Goal: Task Accomplishment & Management: Manage account settings

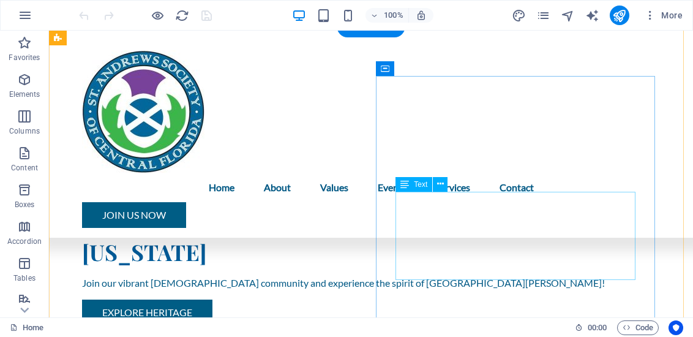
scroll to position [306, 0]
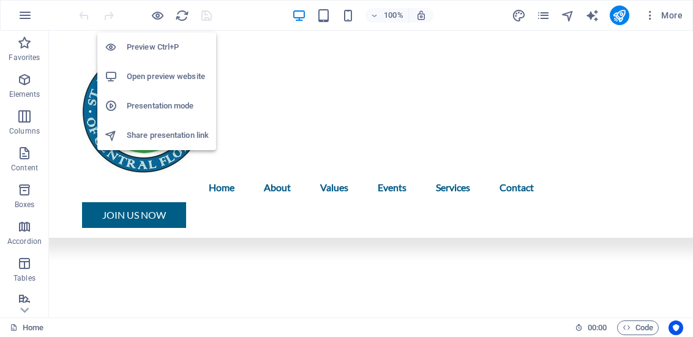
click at [160, 77] on h6 "Open preview website" at bounding box center [168, 76] width 82 height 15
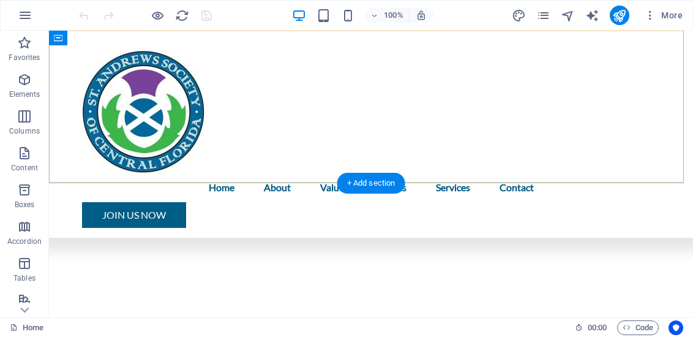
click at [445, 60] on div "Menu Home About Values Events Services Contact Join Us Now" at bounding box center [371, 134] width 644 height 207
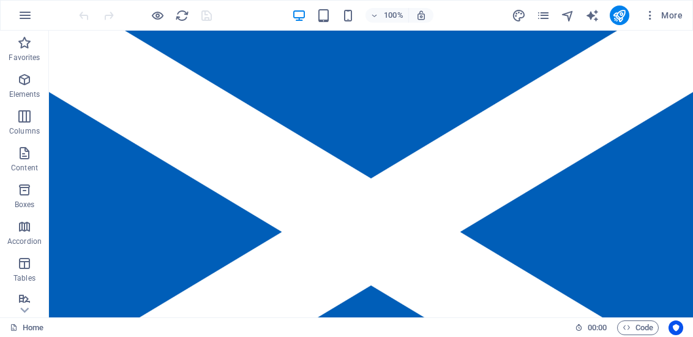
scroll to position [0, 0]
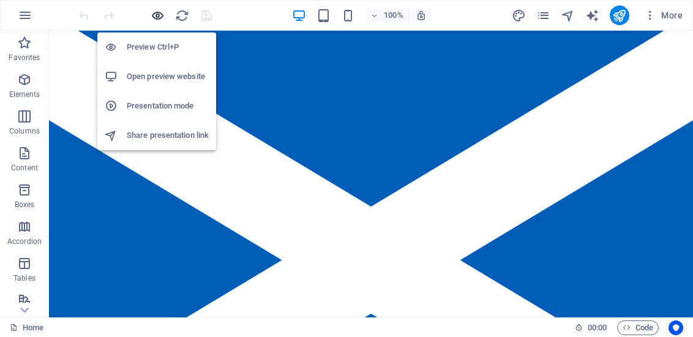
click at [155, 18] on icon "button" at bounding box center [158, 16] width 14 height 14
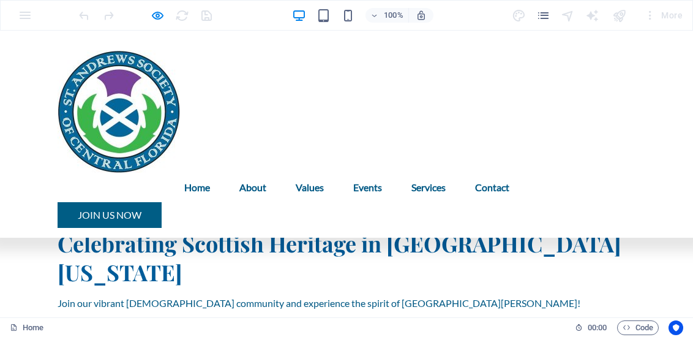
scroll to position [490, 0]
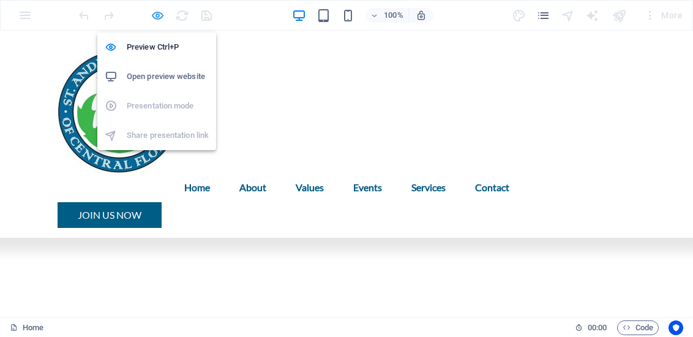
click at [160, 14] on icon "button" at bounding box center [158, 16] width 14 height 14
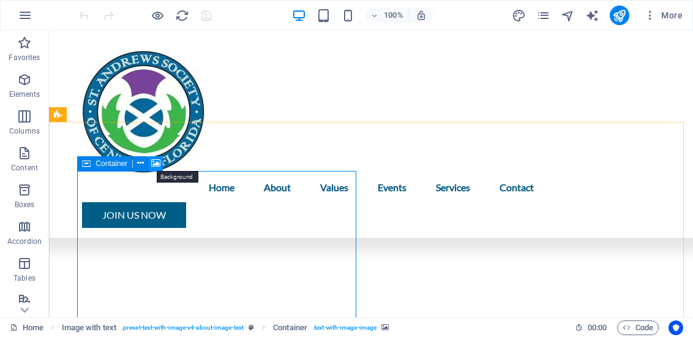
click at [156, 165] on icon at bounding box center [155, 163] width 9 height 13
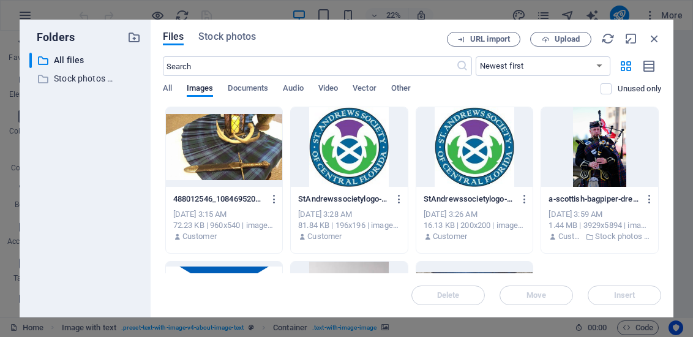
click at [567, 142] on div at bounding box center [599, 147] width 117 height 80
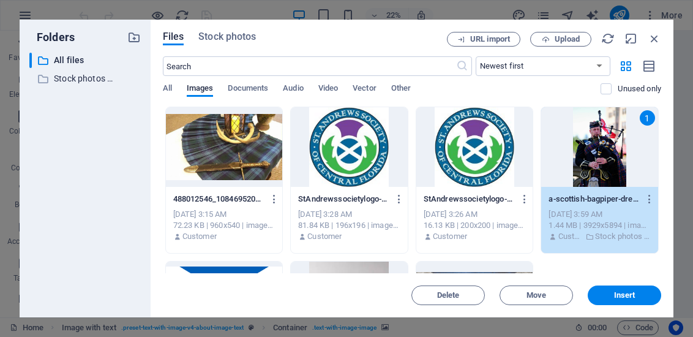
click at [567, 156] on div "1" at bounding box center [599, 147] width 117 height 80
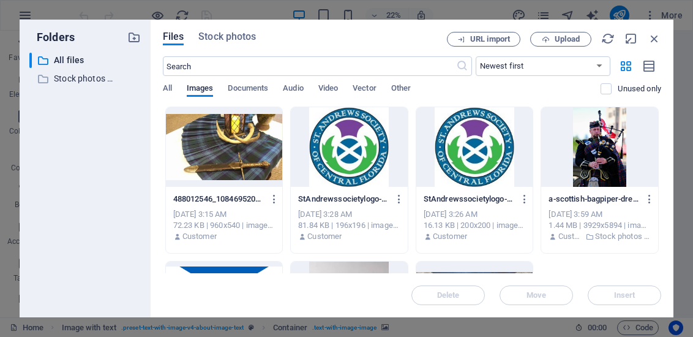
click at [567, 156] on div at bounding box center [599, 147] width 117 height 80
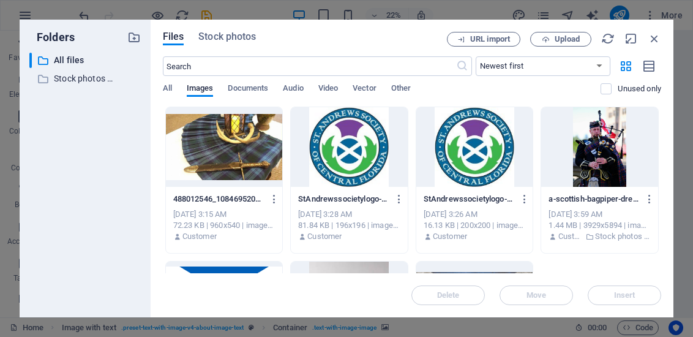
click at [567, 141] on div at bounding box center [599, 147] width 117 height 80
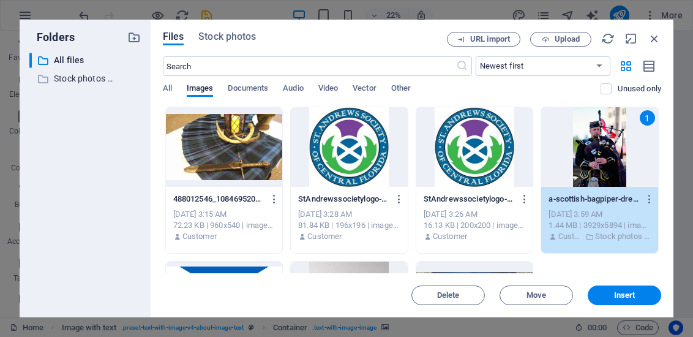
click at [567, 141] on div "1" at bounding box center [599, 147] width 117 height 80
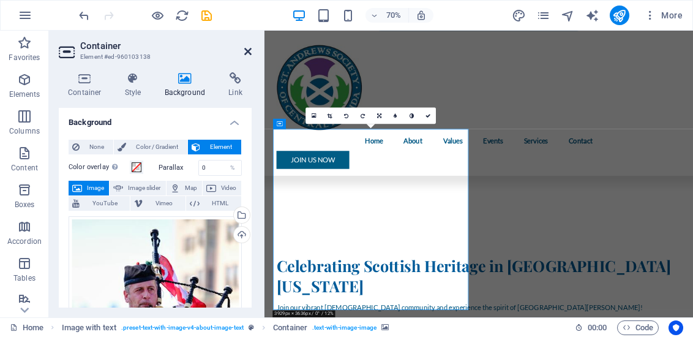
click at [249, 52] on icon at bounding box center [247, 52] width 7 height 10
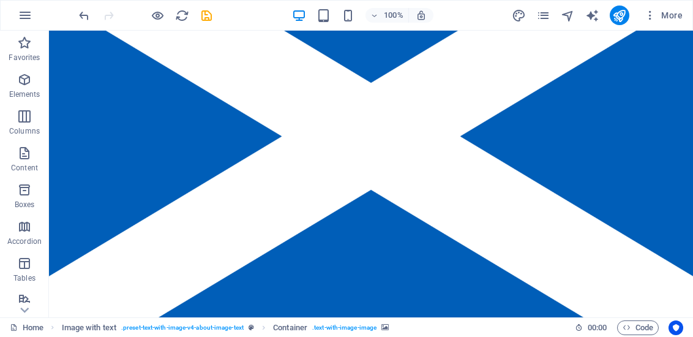
scroll to position [61, 0]
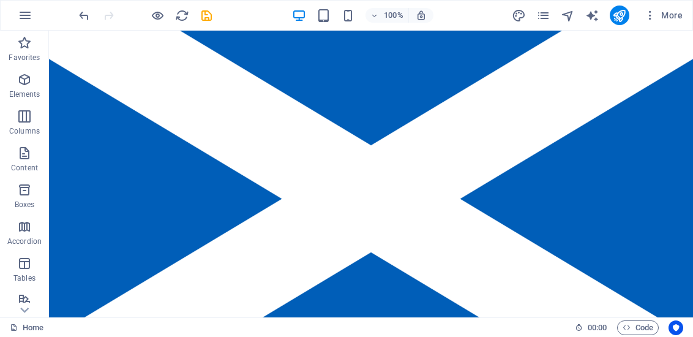
click at [513, 198] on figure at bounding box center [371, 198] width 644 height 459
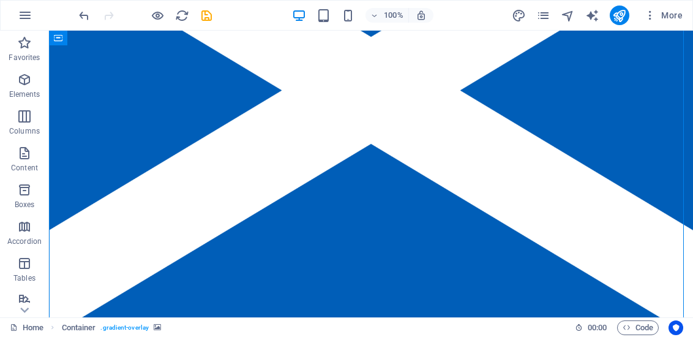
scroll to position [184, 0]
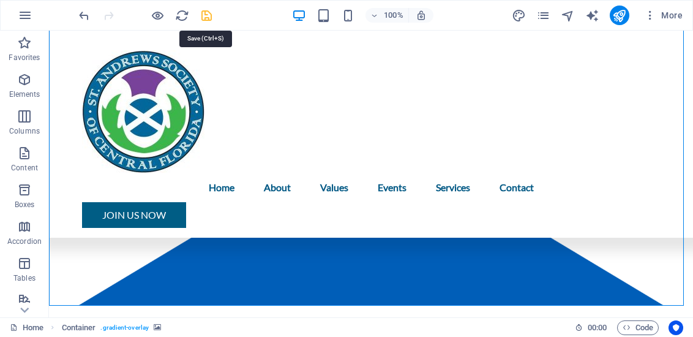
click at [203, 16] on icon "save" at bounding box center [207, 16] width 14 height 14
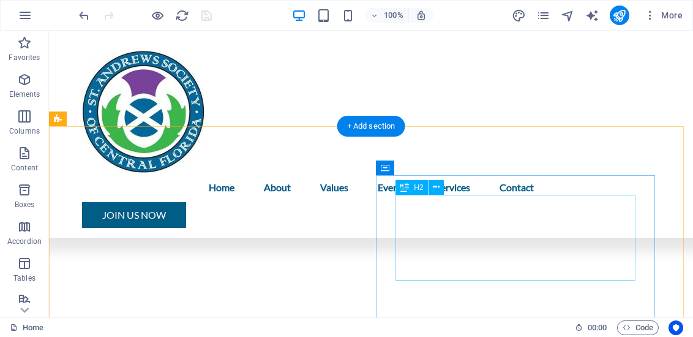
scroll to position [306, 0]
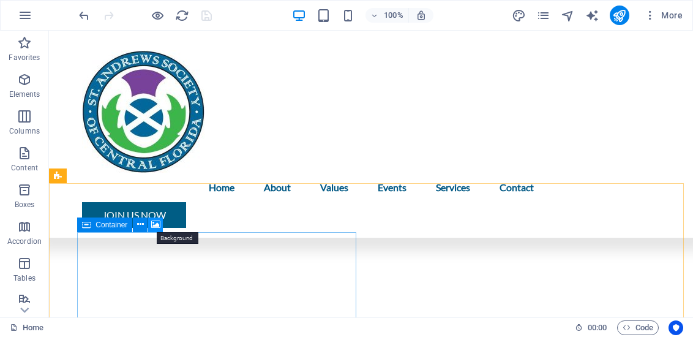
click at [160, 225] on icon at bounding box center [155, 224] width 9 height 13
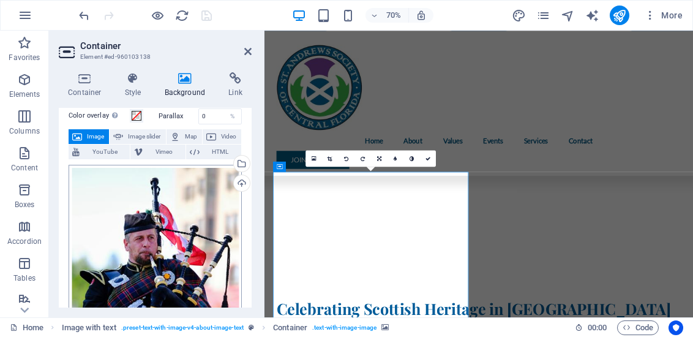
scroll to position [0, 0]
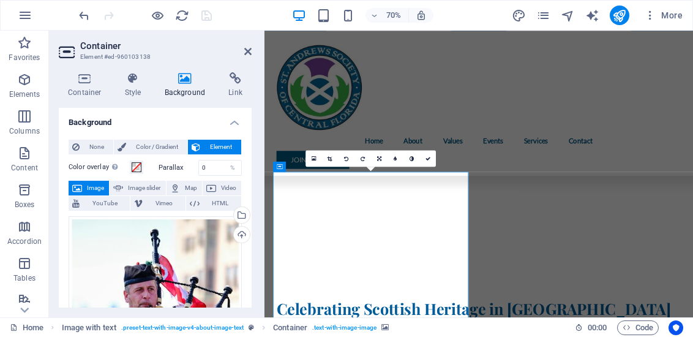
click at [90, 186] on span "Image" at bounding box center [96, 188] width 20 height 15
click at [86, 81] on icon at bounding box center [85, 78] width 52 height 12
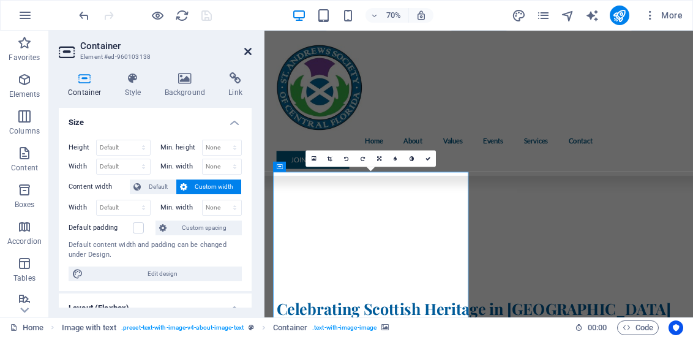
click at [246, 51] on icon at bounding box center [247, 52] width 7 height 10
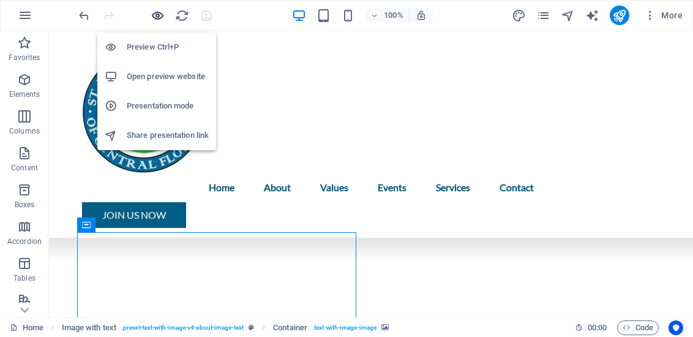
click at [158, 12] on icon "button" at bounding box center [158, 16] width 14 height 14
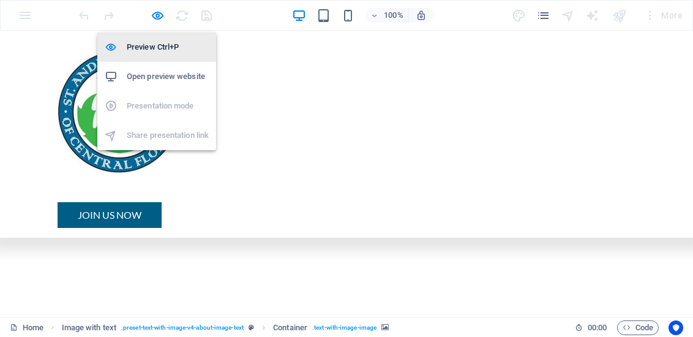
click at [149, 41] on h6 "Preview Ctrl+P" at bounding box center [168, 47] width 82 height 15
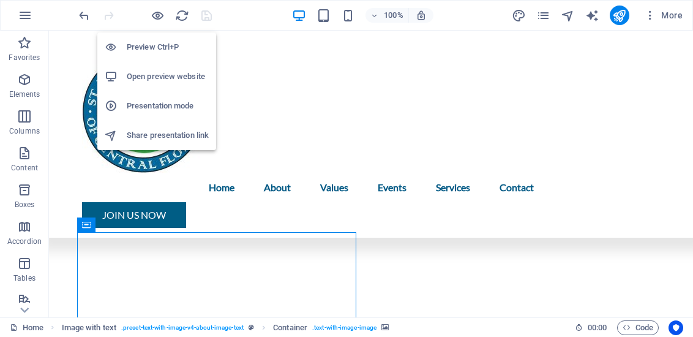
click at [149, 41] on h6 "Preview Ctrl+P" at bounding box center [168, 47] width 82 height 15
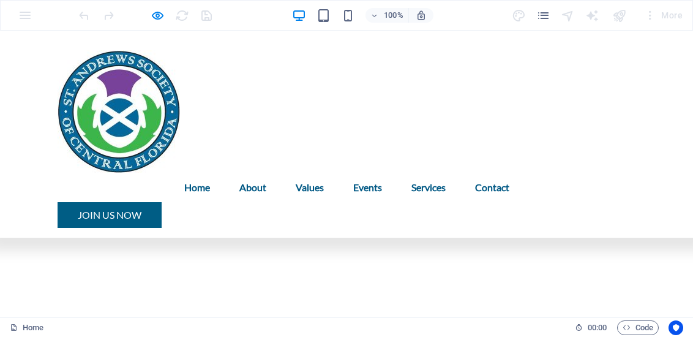
scroll to position [367, 0]
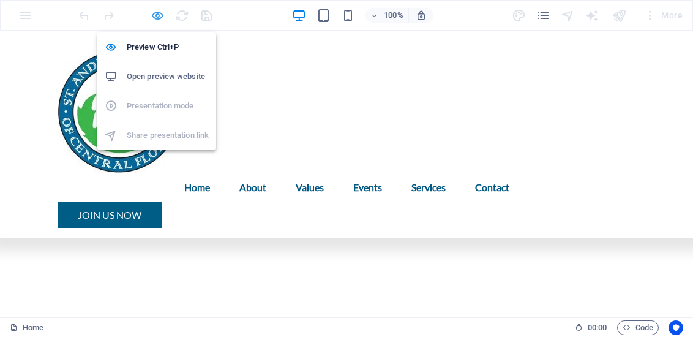
click at [160, 13] on icon "button" at bounding box center [158, 16] width 14 height 14
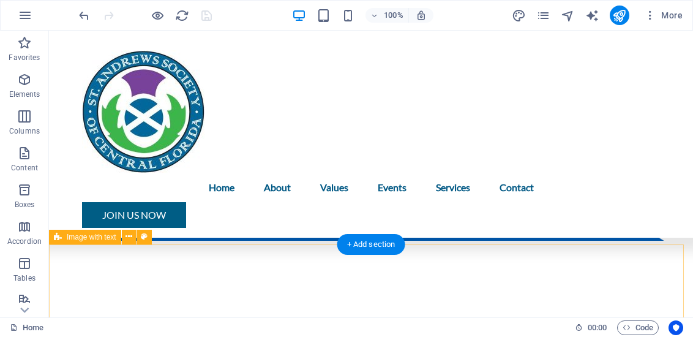
scroll to position [245, 0]
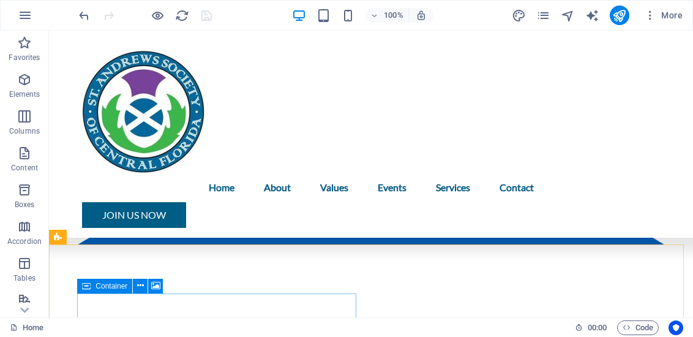
click at [97, 285] on span "Container" at bounding box center [112, 285] width 32 height 7
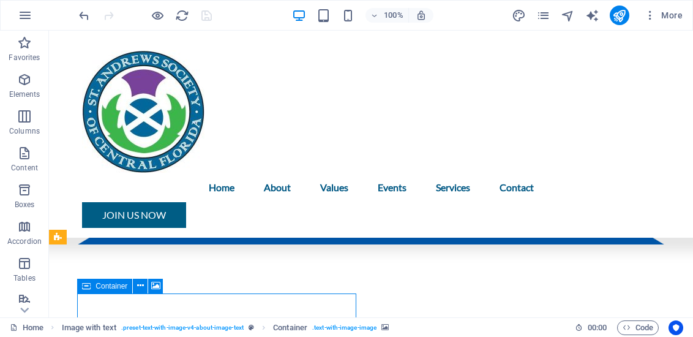
click at [97, 285] on span "Container" at bounding box center [112, 285] width 32 height 7
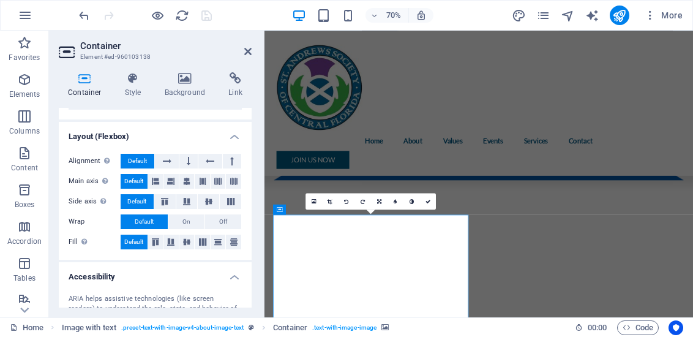
scroll to position [0, 0]
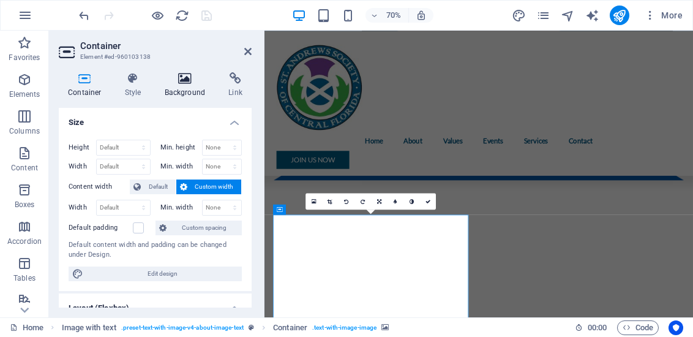
click at [183, 79] on icon at bounding box center [185, 78] width 59 height 12
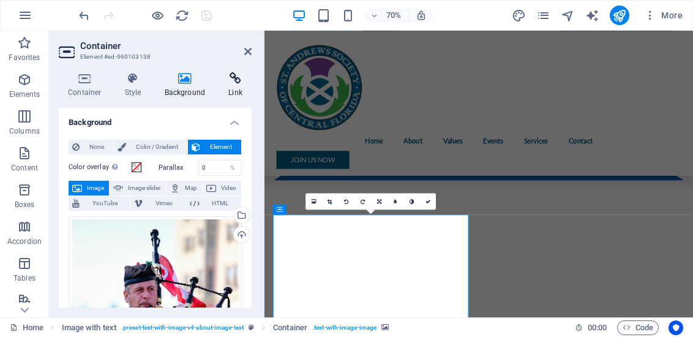
click at [235, 80] on icon at bounding box center [235, 78] width 32 height 12
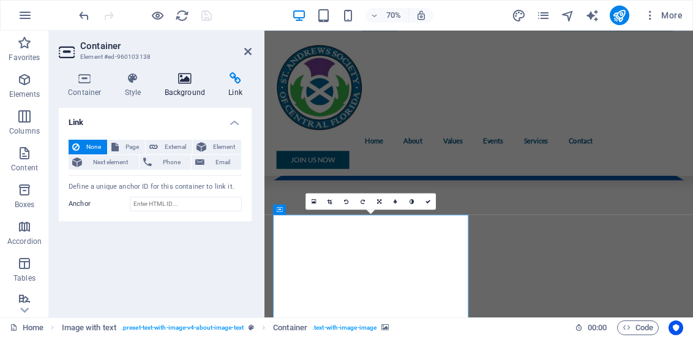
click at [189, 81] on icon at bounding box center [185, 78] width 59 height 12
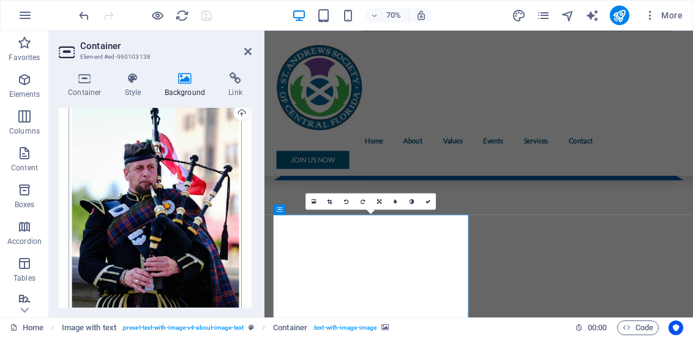
scroll to position [245, 0]
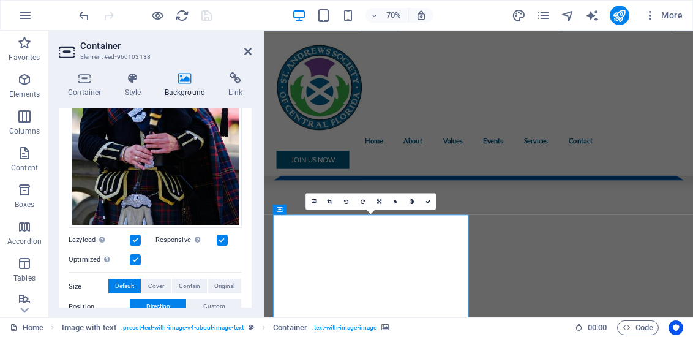
click at [134, 237] on label at bounding box center [135, 240] width 11 height 11
click at [0, 0] on input "Lazyload Loading images after the page loads improves page speed." at bounding box center [0, 0] width 0 height 0
click at [134, 237] on label at bounding box center [135, 240] width 11 height 11
click at [0, 0] on input "Lazyload Loading images after the page loads improves page speed." at bounding box center [0, 0] width 0 height 0
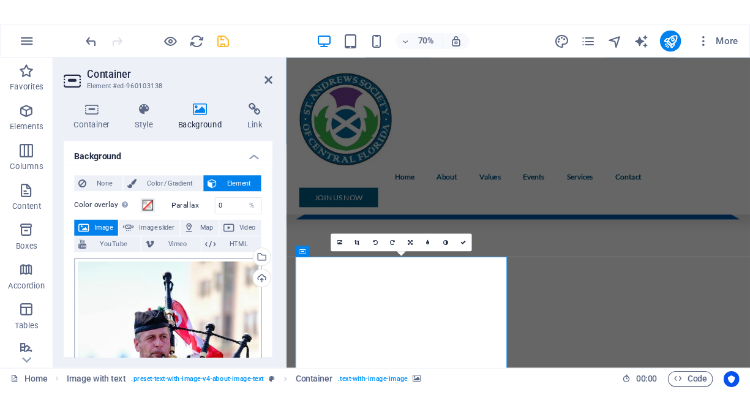
scroll to position [0, 0]
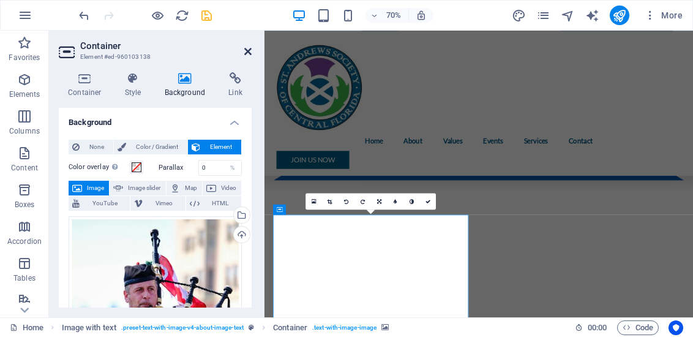
click at [246, 48] on icon at bounding box center [247, 52] width 7 height 10
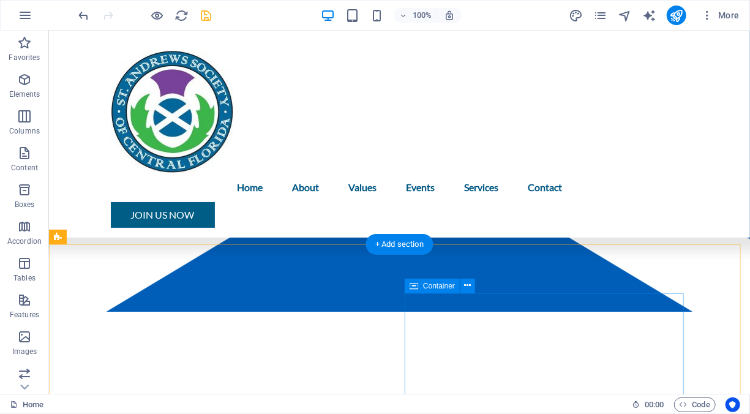
scroll to position [245, 0]
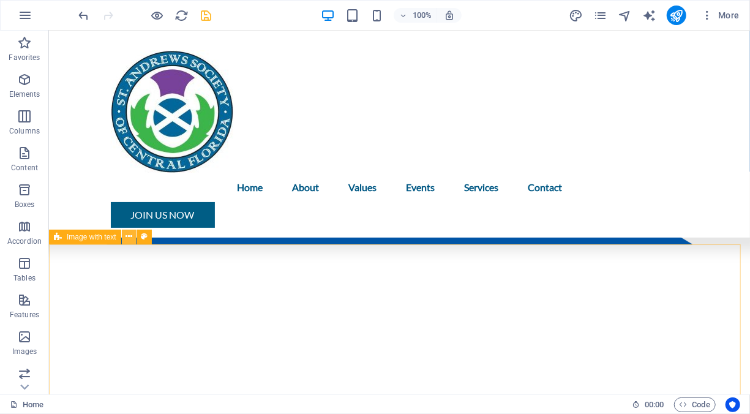
click at [131, 238] on icon at bounding box center [129, 236] width 7 height 13
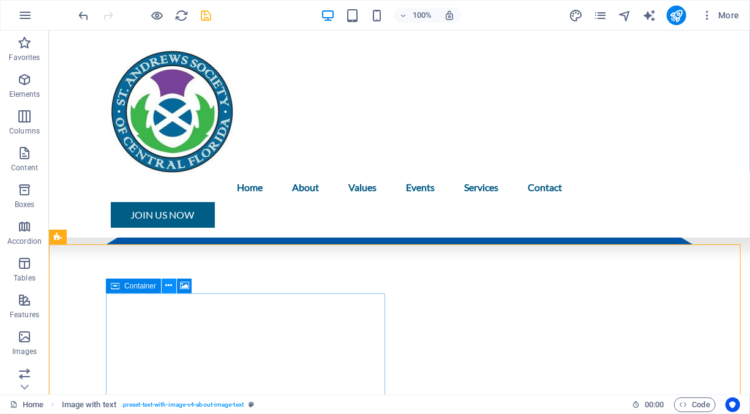
click at [171, 284] on icon at bounding box center [169, 285] width 7 height 13
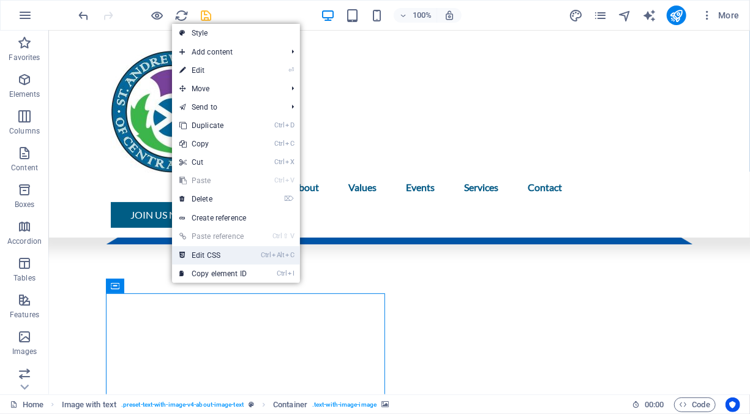
click at [219, 256] on link "Ctrl Alt C Edit CSS" at bounding box center [213, 255] width 82 height 18
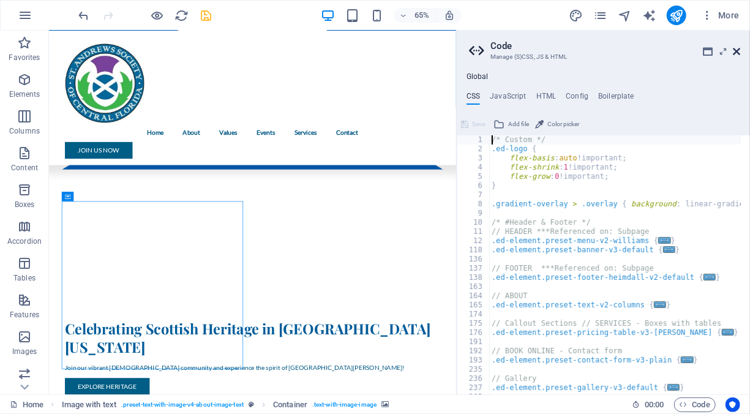
click at [567, 51] on icon at bounding box center [736, 52] width 7 height 10
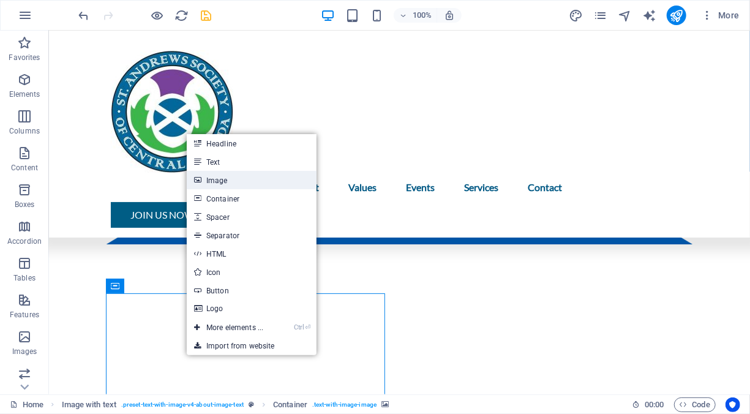
click at [213, 180] on link "Image" at bounding box center [252, 180] width 130 height 18
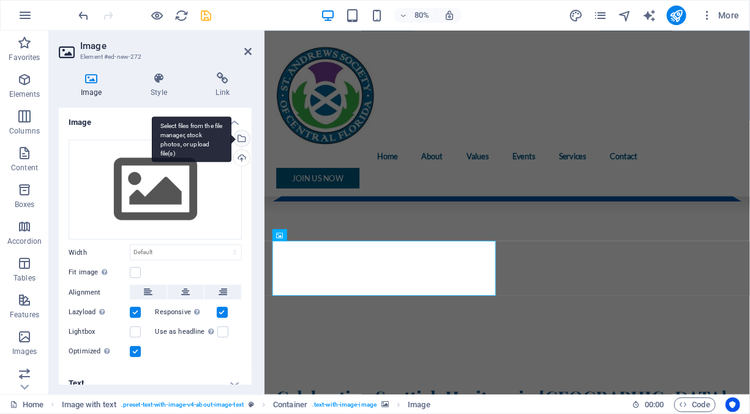
click at [239, 141] on div "Select files from the file manager, stock photos, or upload file(s)" at bounding box center [241, 139] width 18 height 18
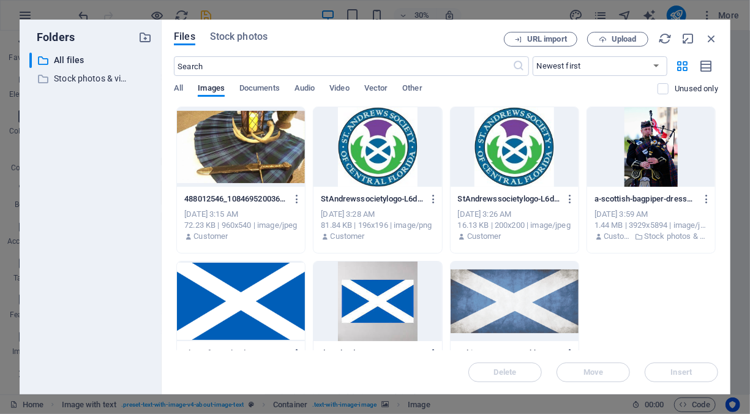
click at [567, 154] on div at bounding box center [651, 147] width 128 height 80
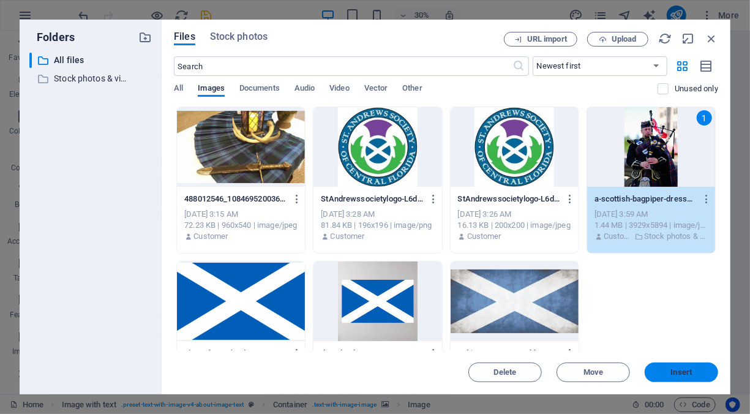
click at [567, 336] on span "Insert" at bounding box center [681, 372] width 21 height 7
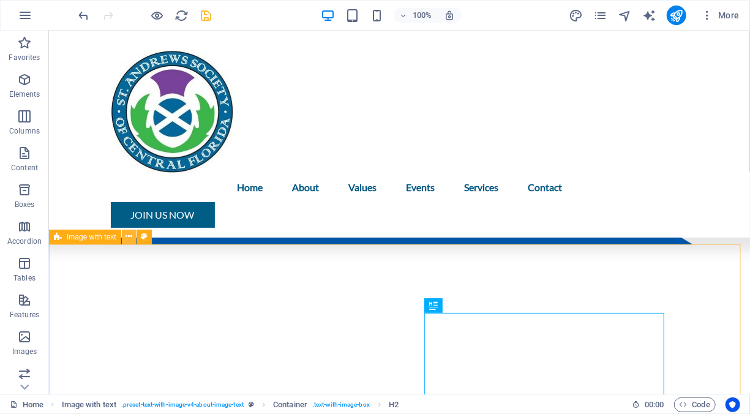
click at [129, 236] on icon at bounding box center [129, 236] width 7 height 13
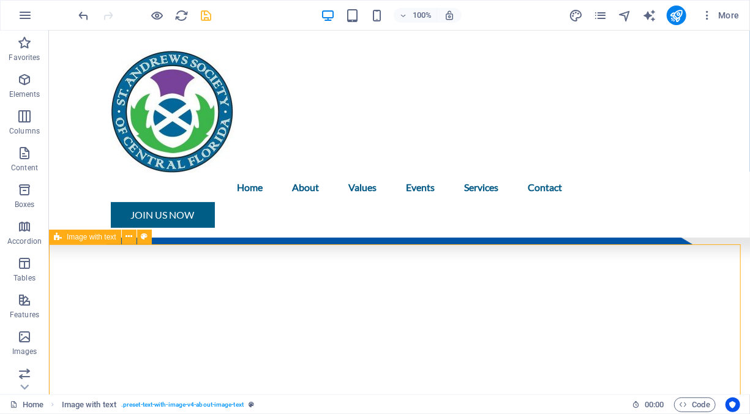
click at [81, 238] on span "Image with text" at bounding box center [92, 236] width 50 height 7
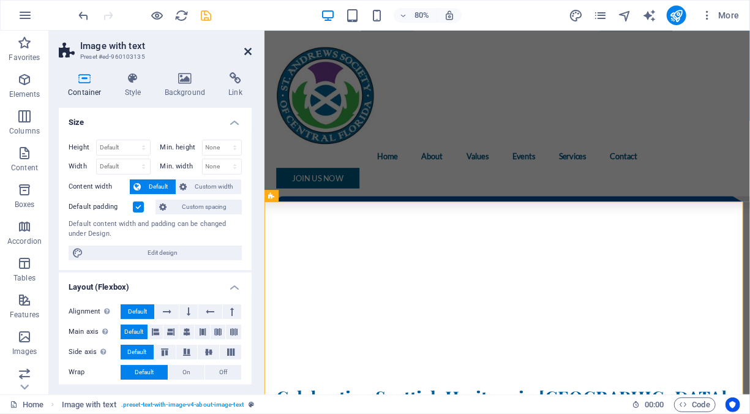
click at [247, 50] on icon at bounding box center [247, 52] width 7 height 10
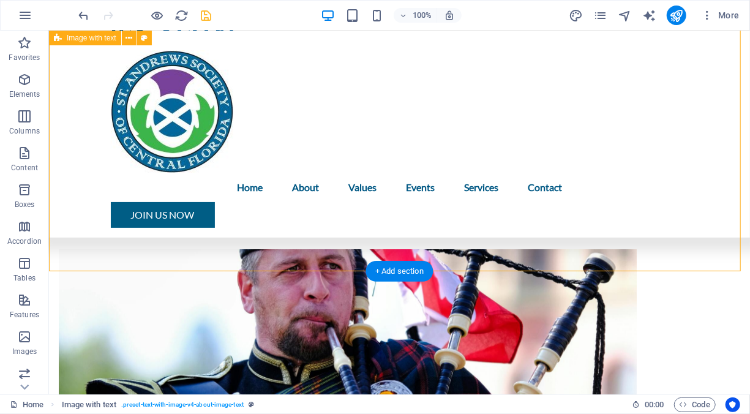
scroll to position [735, 0]
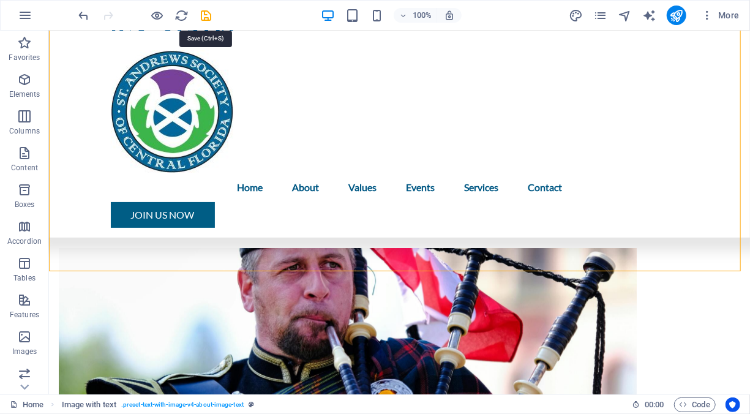
click at [206, 13] on icon "save" at bounding box center [207, 16] width 14 height 14
checkbox input "false"
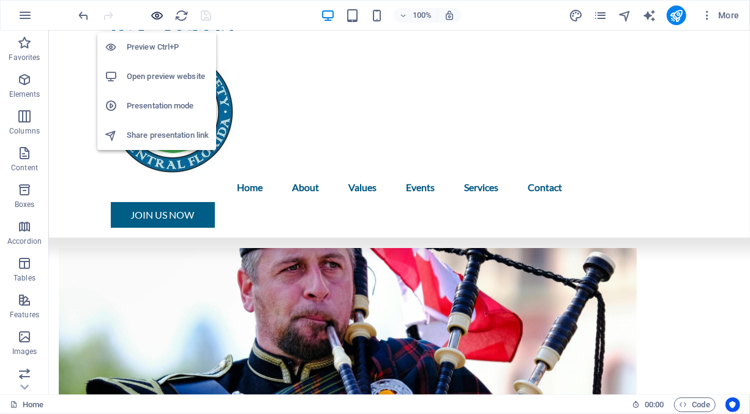
click at [160, 19] on icon "button" at bounding box center [158, 16] width 14 height 14
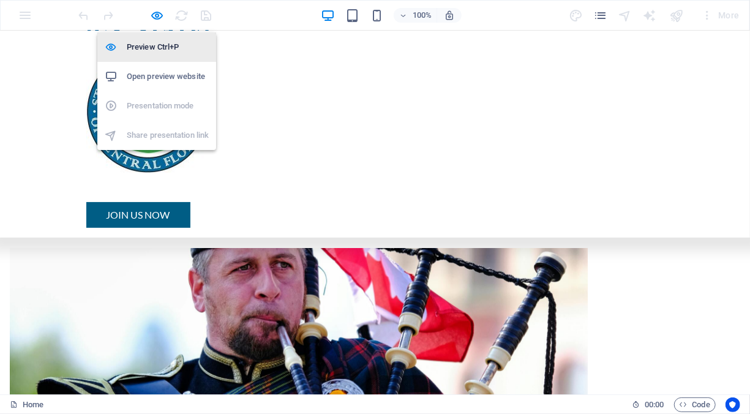
click at [156, 43] on h6 "Preview Ctrl+P" at bounding box center [168, 47] width 82 height 15
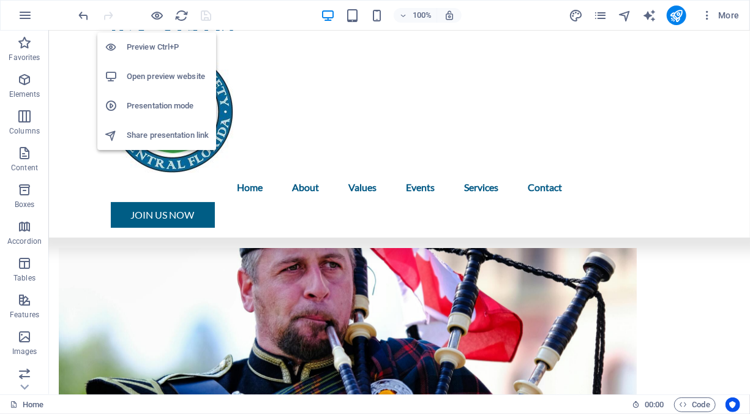
click at [155, 43] on h6 "Preview Ctrl+P" at bounding box center [168, 47] width 82 height 15
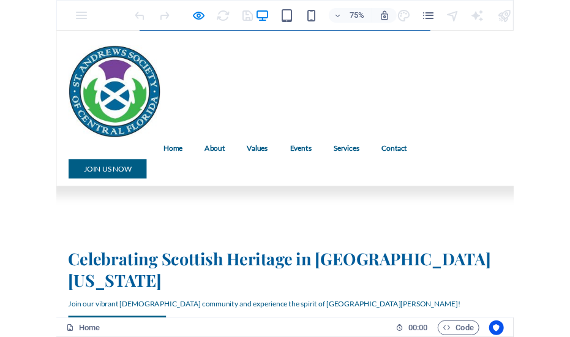
scroll to position [429, 0]
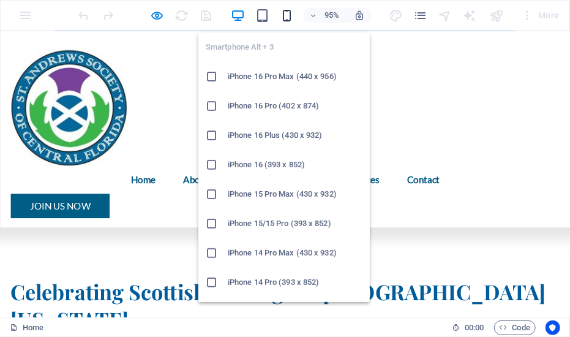
click at [287, 13] on icon "button" at bounding box center [287, 16] width 14 height 14
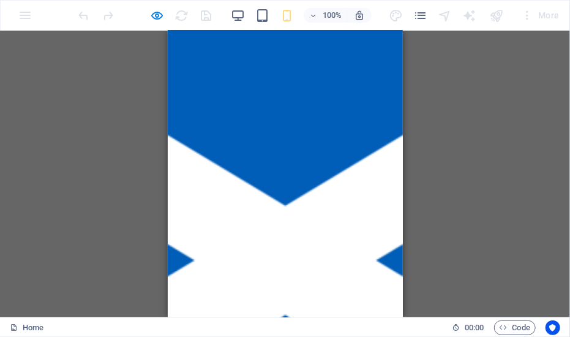
scroll to position [0, 0]
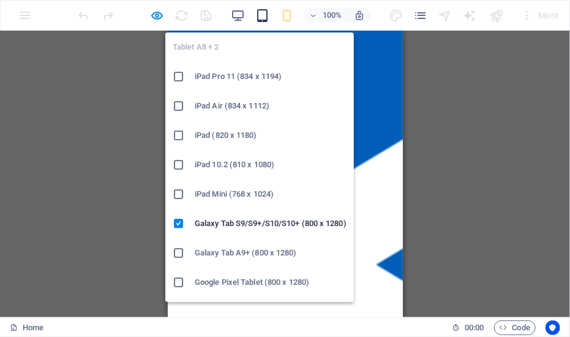
click at [268, 19] on icon "button" at bounding box center [262, 16] width 14 height 14
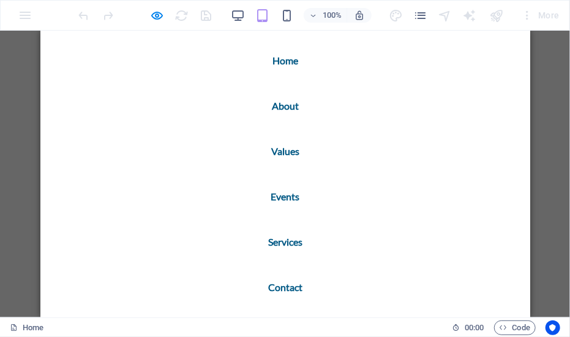
click at [279, 104] on link "About" at bounding box center [285, 105] width 47 height 29
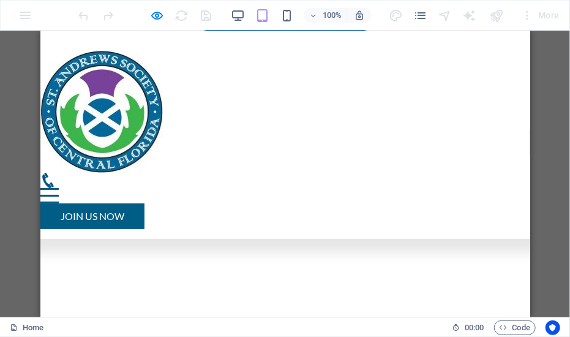
scroll to position [441, 0]
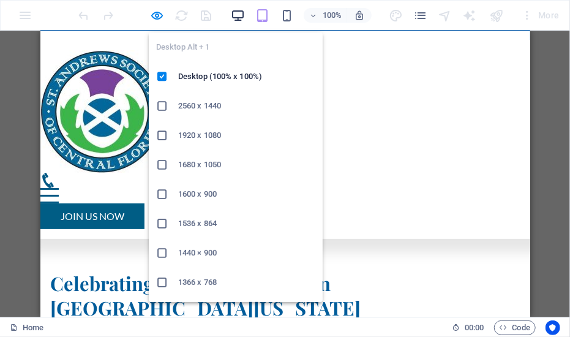
click at [237, 9] on icon "button" at bounding box center [238, 16] width 14 height 14
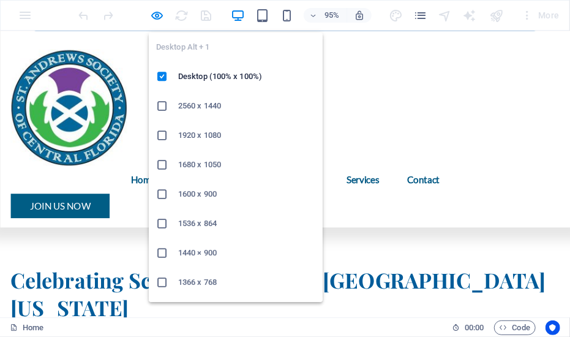
click at [224, 134] on h6 "1920 x 1080" at bounding box center [246, 135] width 137 height 15
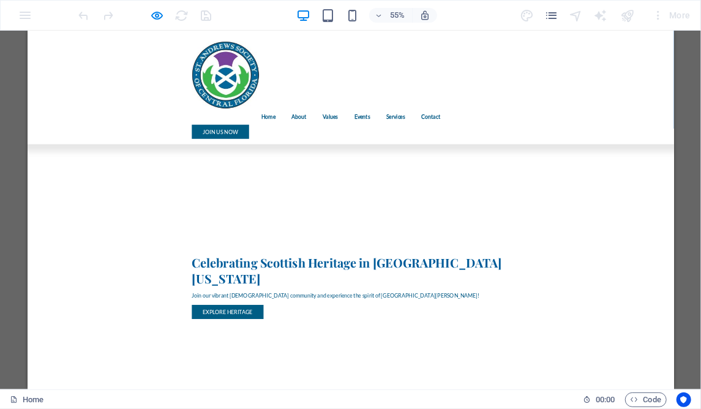
scroll to position [184, 0]
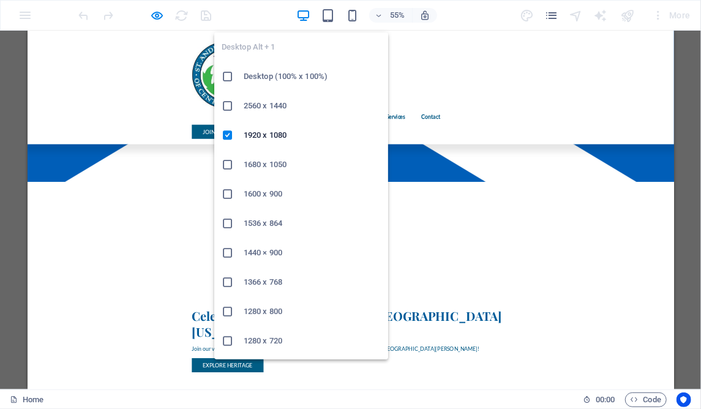
click at [277, 77] on h6 "Desktop (100% x 100%)" at bounding box center [312, 76] width 137 height 15
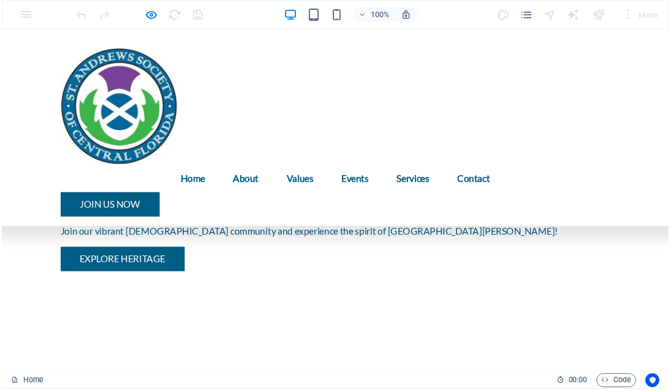
scroll to position [551, 0]
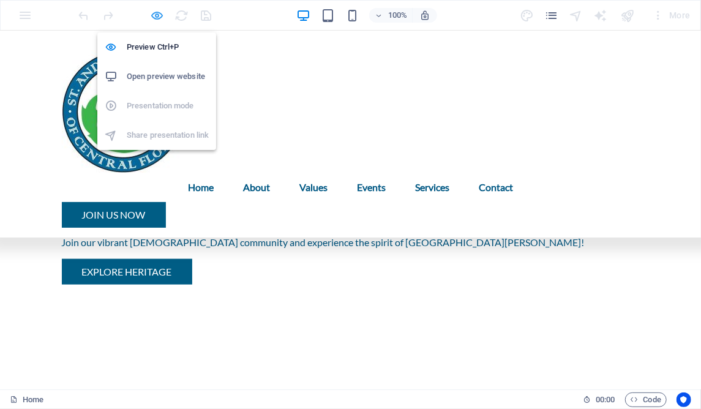
click at [157, 17] on icon "button" at bounding box center [158, 16] width 14 height 14
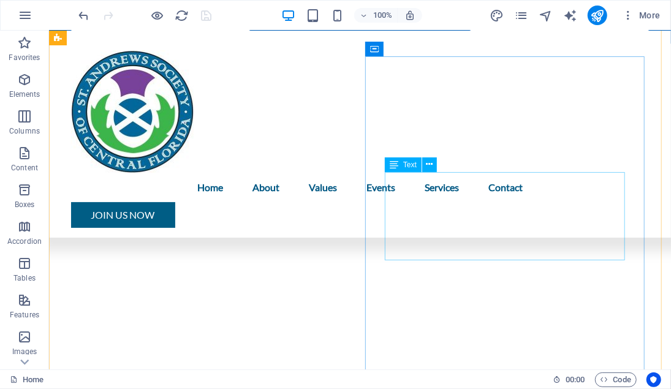
scroll to position [306, 0]
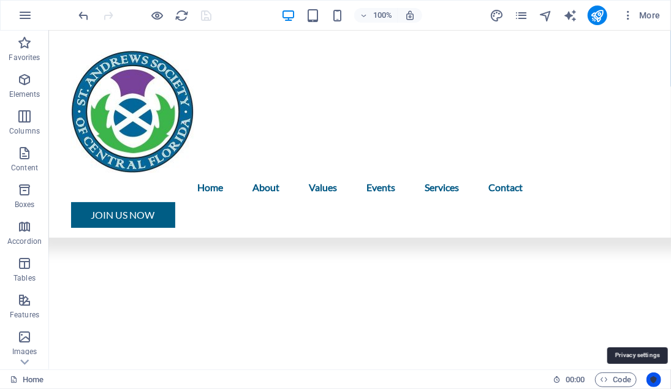
click at [567, 336] on icon "Usercentrics" at bounding box center [653, 379] width 9 height 9
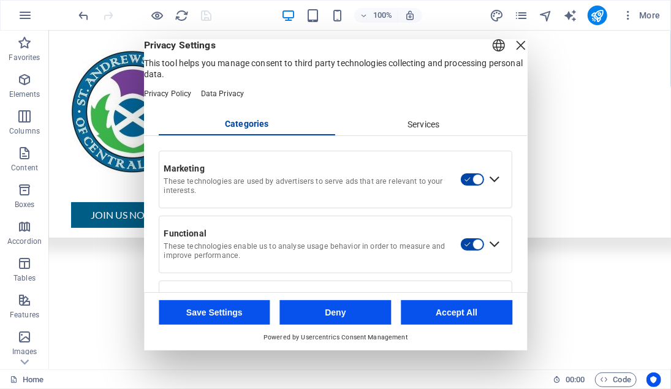
click at [512, 54] on div "Close Layer" at bounding box center [520, 45] width 17 height 17
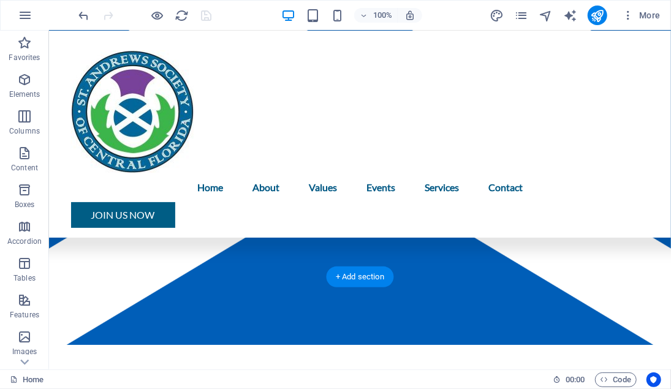
scroll to position [245, 0]
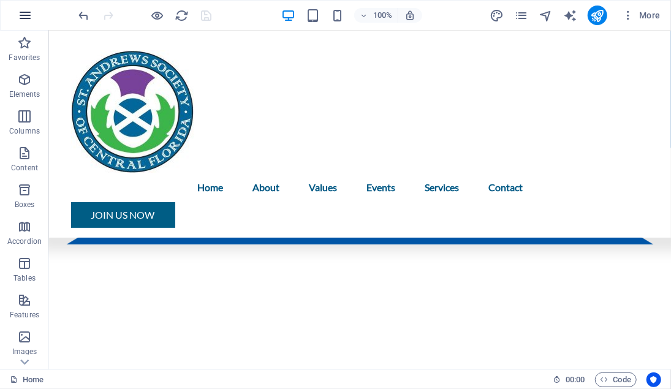
click at [24, 15] on icon "button" at bounding box center [25, 15] width 15 height 15
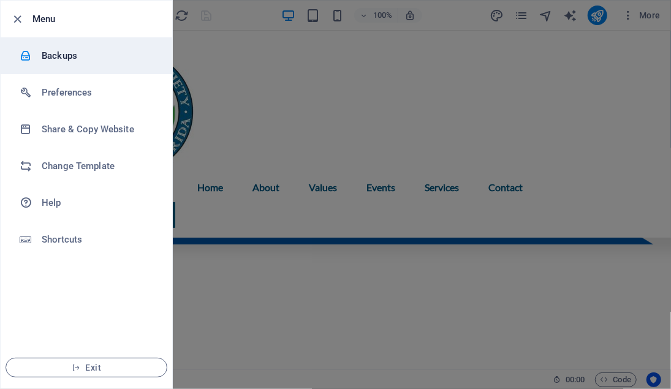
click at [59, 53] on h6 "Backups" at bounding box center [98, 55] width 113 height 15
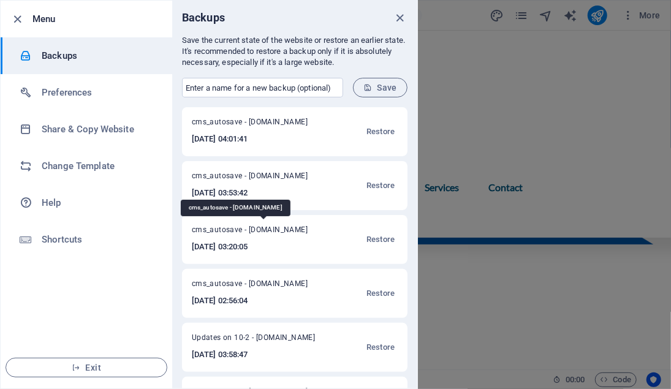
scroll to position [154, 0]
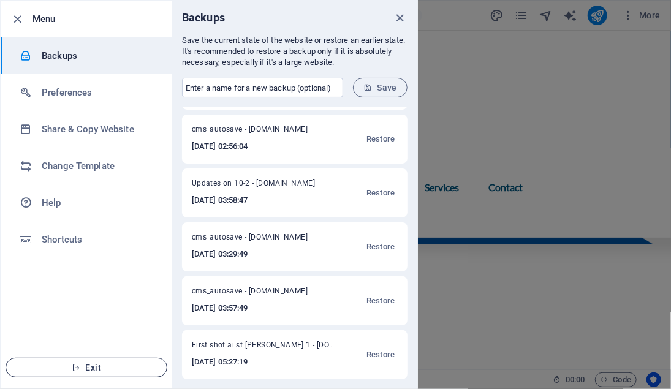
click at [108, 336] on span "Exit" at bounding box center [86, 368] width 141 height 10
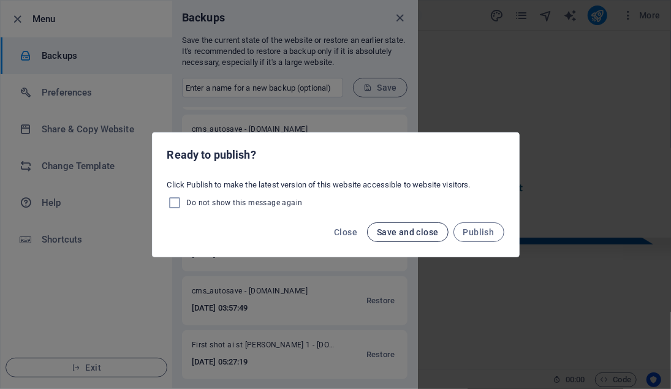
click at [420, 228] on span "Save and close" at bounding box center [408, 232] width 62 height 10
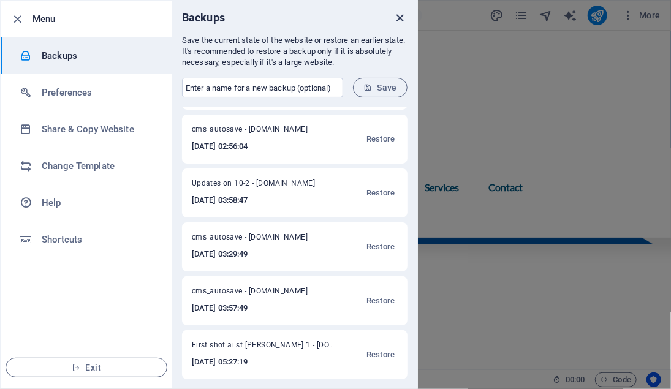
click at [401, 16] on icon "close" at bounding box center [400, 18] width 14 height 14
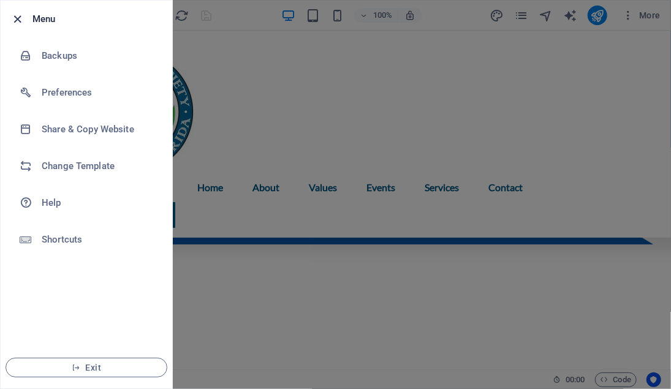
click at [19, 20] on icon "button" at bounding box center [18, 19] width 14 height 14
